Goal: Task Accomplishment & Management: Use online tool/utility

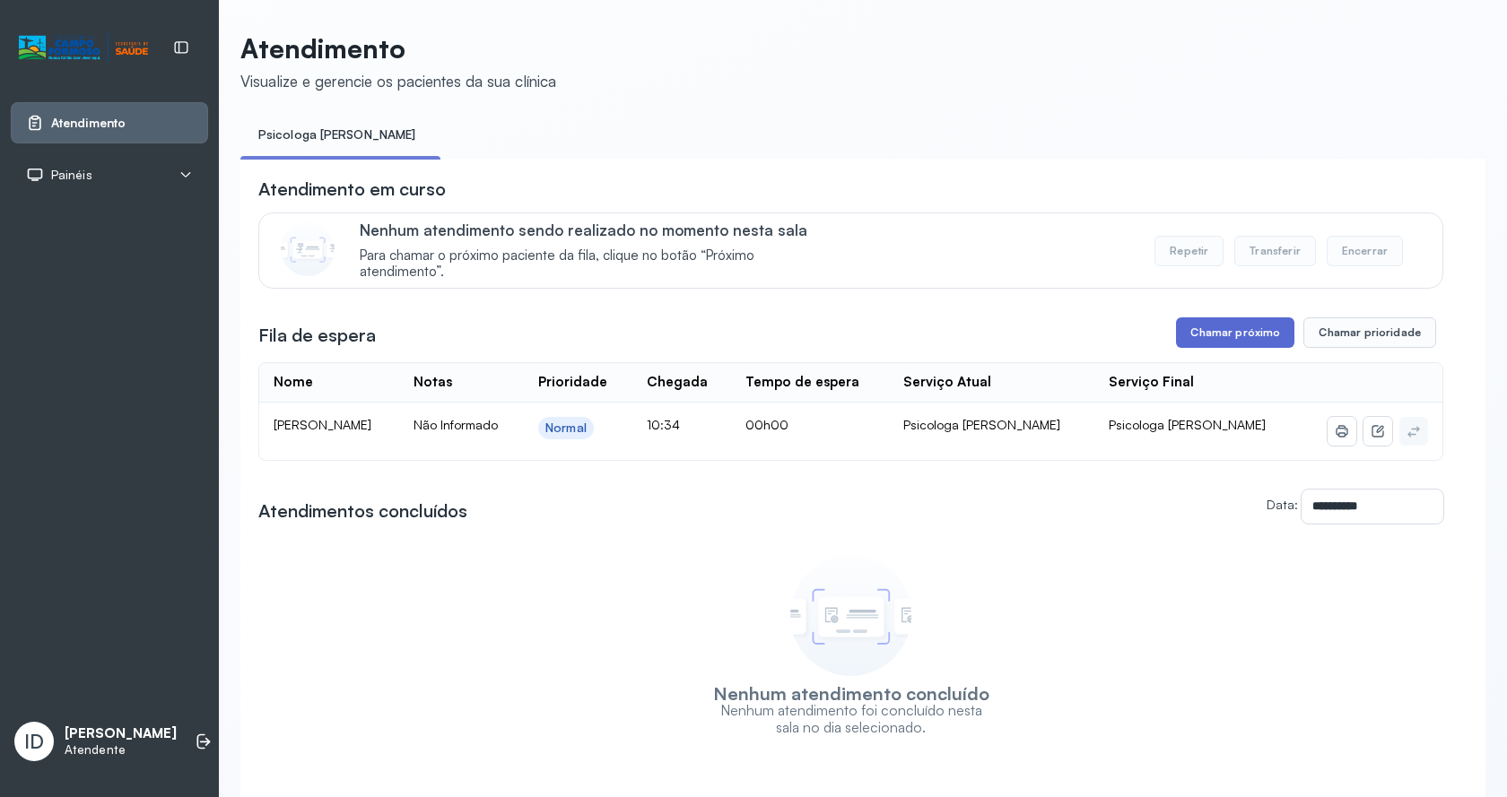
click at [1217, 343] on button "Chamar próximo" at bounding box center [1235, 332] width 118 height 30
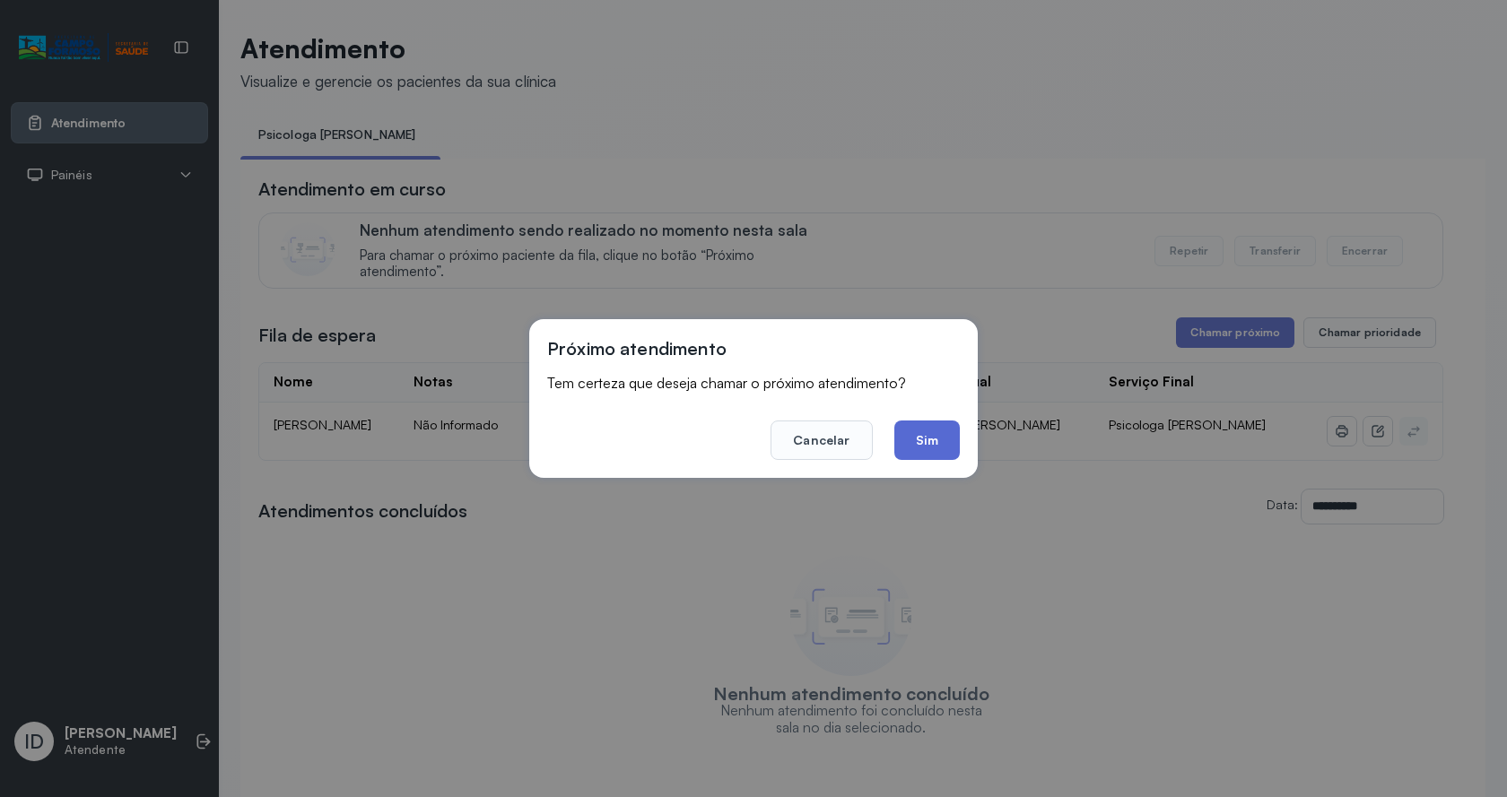
click at [934, 437] on button "Sim" at bounding box center [926, 440] width 65 height 39
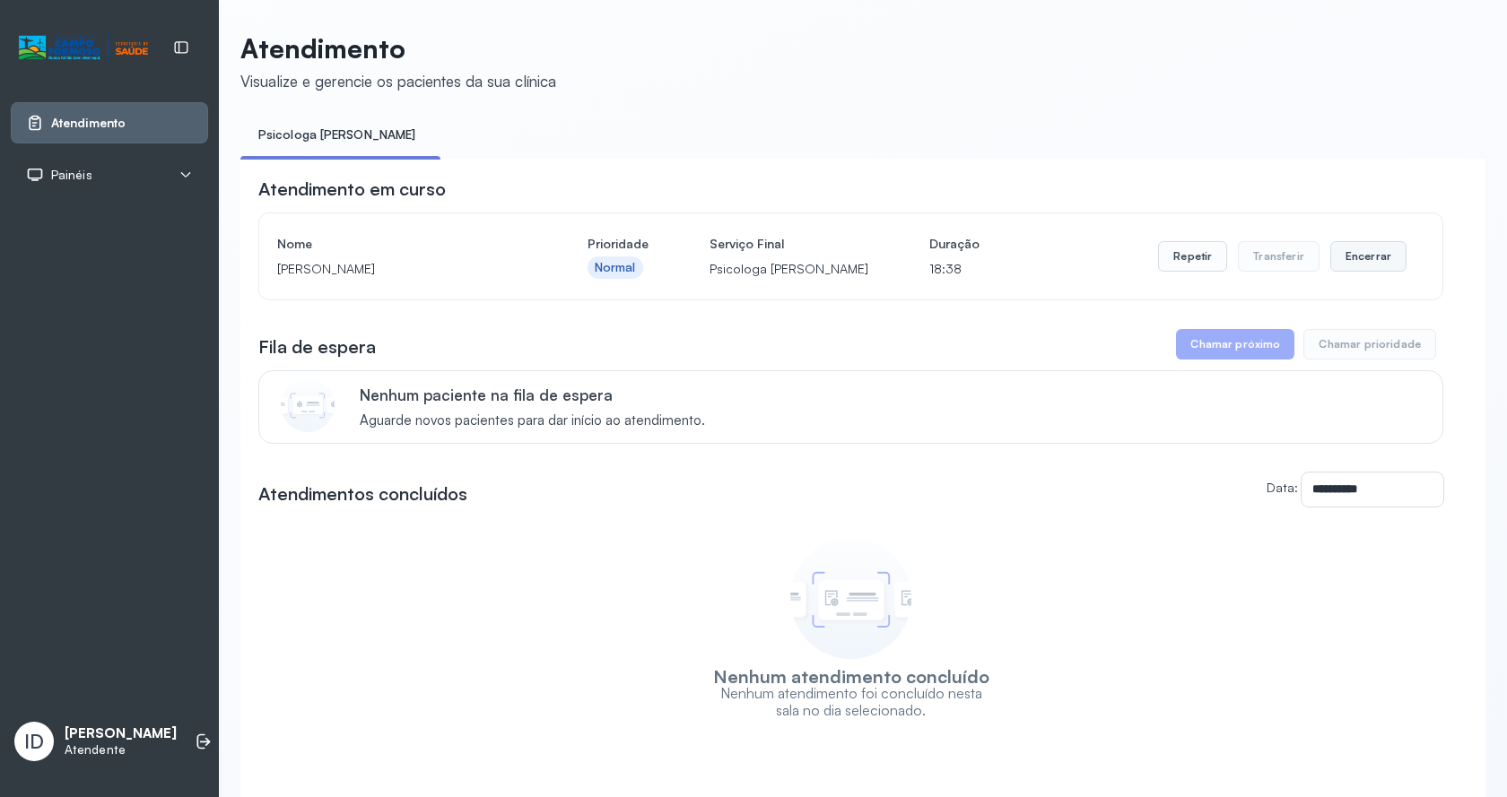
click at [1358, 256] on button "Encerrar" at bounding box center [1368, 256] width 76 height 30
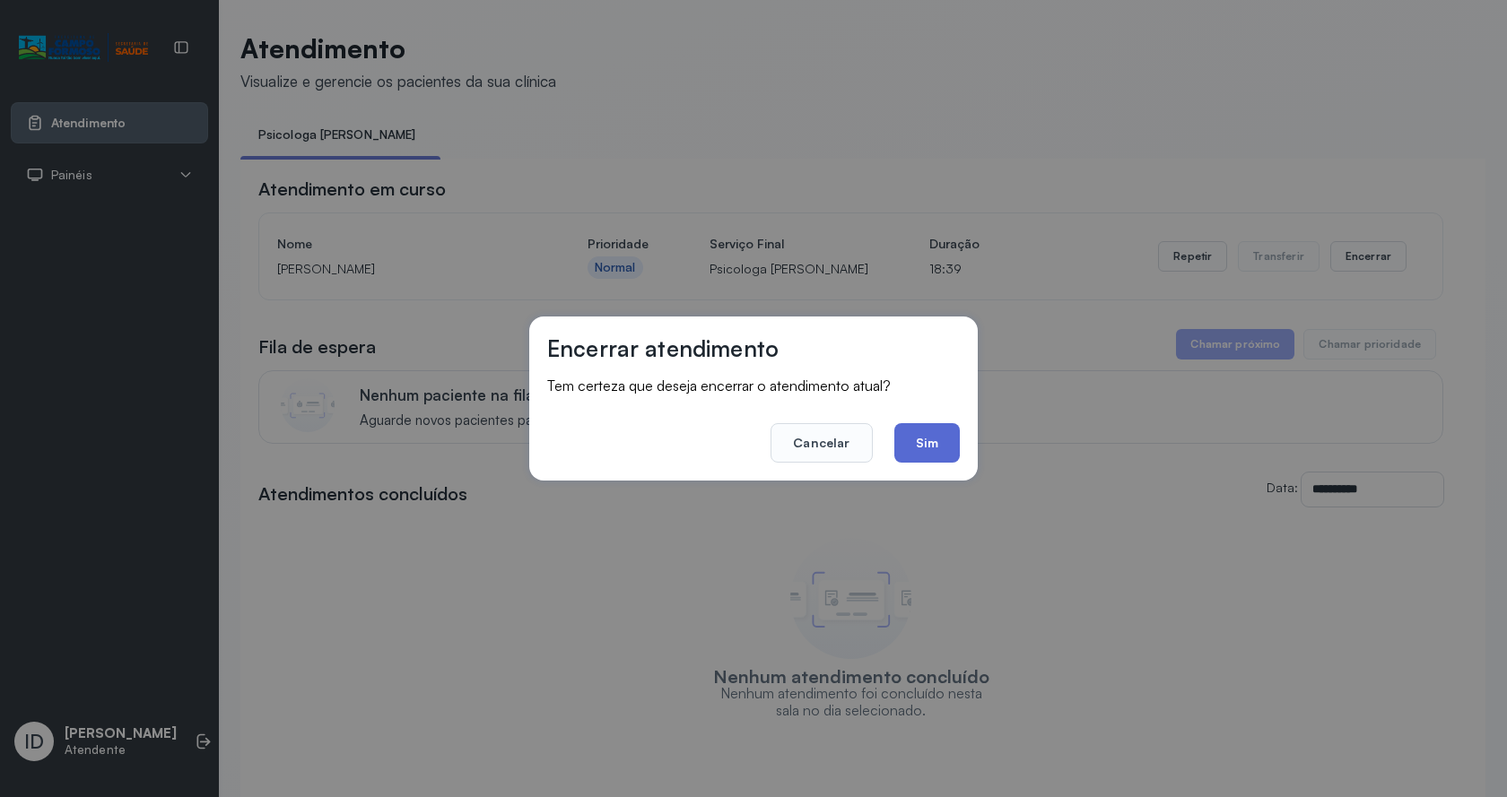
click at [943, 453] on button "Sim" at bounding box center [926, 442] width 65 height 39
